Goal: Check status: Check status

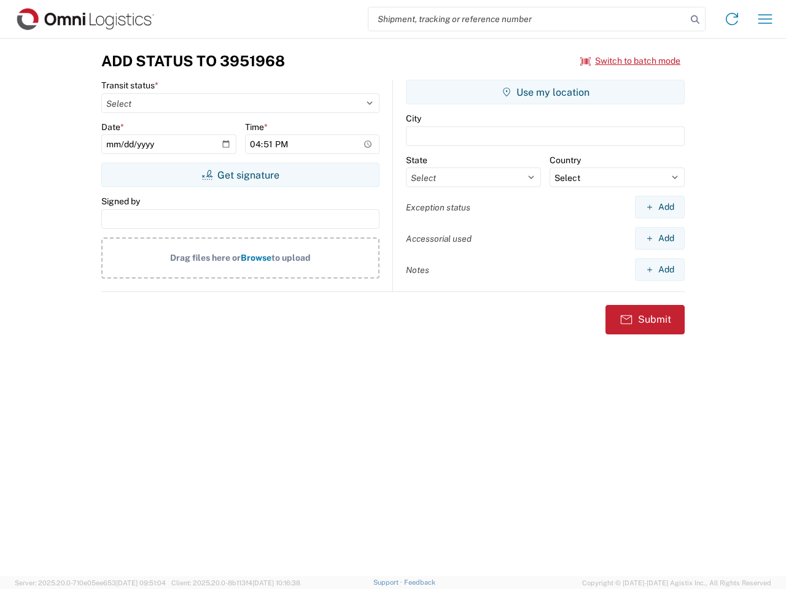
click at [527, 19] on input "search" at bounding box center [527, 18] width 318 height 23
click at [695, 20] on icon at bounding box center [694, 19] width 17 height 17
click at [732, 19] on icon at bounding box center [732, 19] width 20 height 20
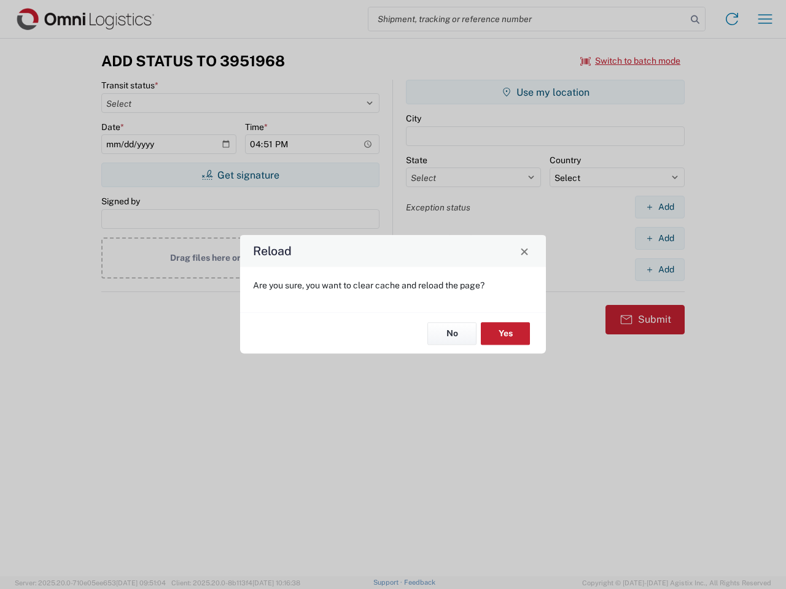
click at [765, 19] on div "Reload Are you sure, you want to clear cache and reload the page? No Yes" at bounding box center [393, 294] width 786 height 589
click at [631, 61] on div "Reload Are you sure, you want to clear cache and reload the page? No Yes" at bounding box center [393, 294] width 786 height 589
click at [240, 175] on div "Reload Are you sure, you want to clear cache and reload the page? No Yes" at bounding box center [393, 294] width 786 height 589
click at [545, 92] on div "Reload Are you sure, you want to clear cache and reload the page? No Yes" at bounding box center [393, 294] width 786 height 589
click at [659, 207] on div "Reload Are you sure, you want to clear cache and reload the page? No Yes" at bounding box center [393, 294] width 786 height 589
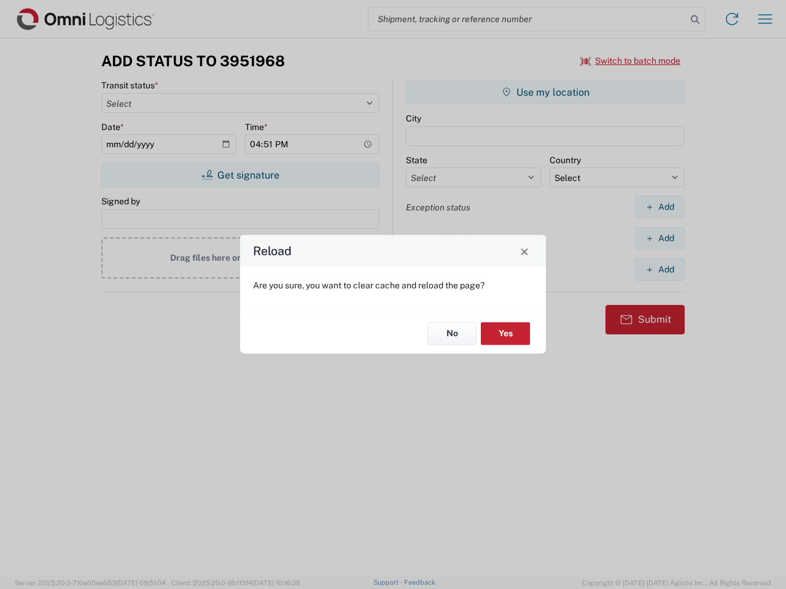
click at [659, 238] on div "Reload Are you sure, you want to clear cache and reload the page? No Yes" at bounding box center [393, 294] width 786 height 589
click at [659, 270] on div "Reload Are you sure, you want to clear cache and reload the page? No Yes" at bounding box center [393, 294] width 786 height 589
